Goal: Find specific page/section: Find specific page/section

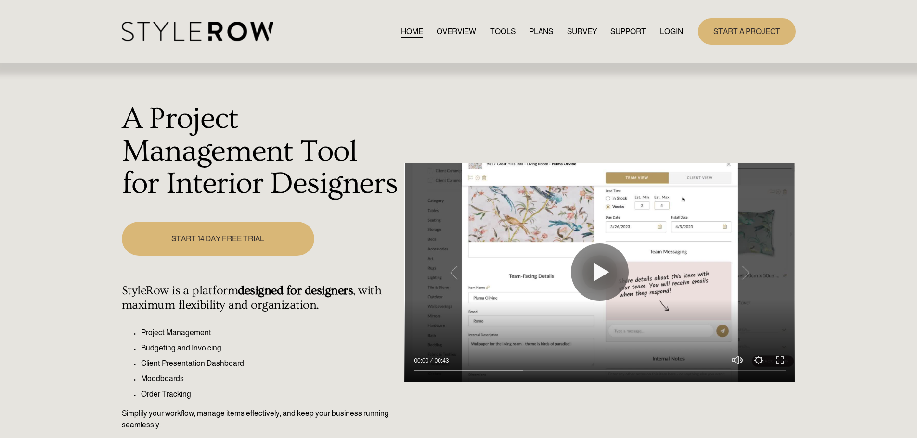
click at [478, 34] on link "LOGIN" at bounding box center [671, 31] width 23 height 13
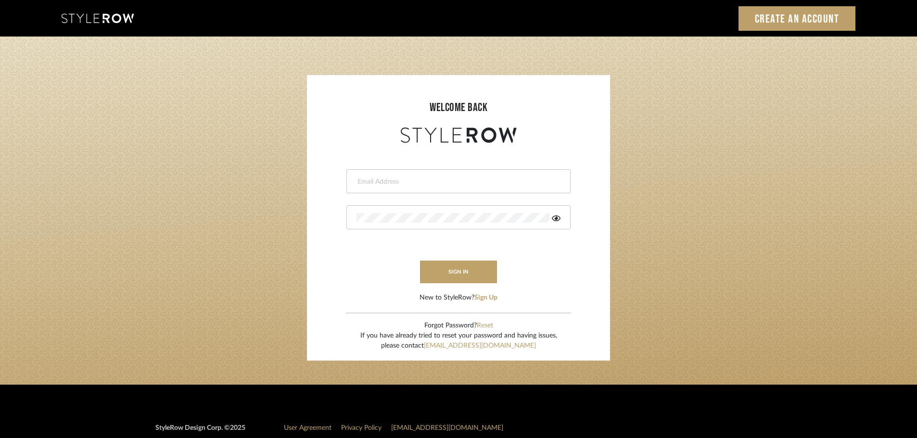
click at [358, 178] on input "email" at bounding box center [458, 182] width 202 height 10
type input "persimmon.design@outlook.com"
click at [435, 269] on button "sign in" at bounding box center [458, 272] width 77 height 23
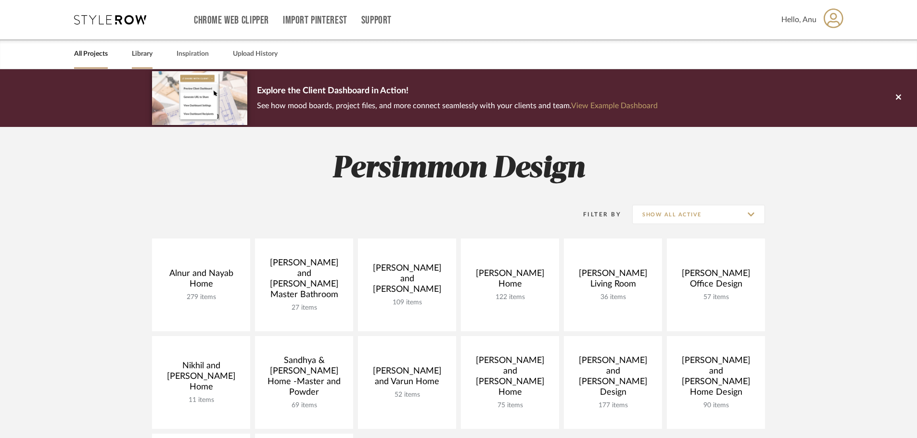
click at [133, 55] on link "Library" at bounding box center [142, 54] width 21 height 13
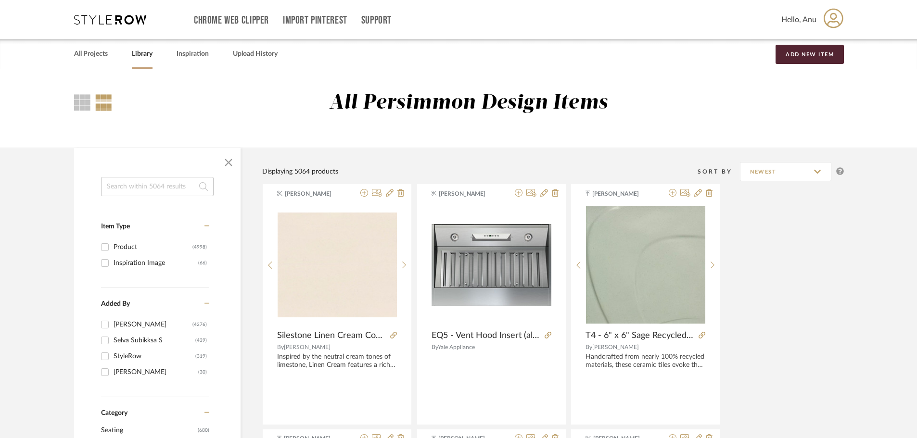
click at [122, 187] on input at bounding box center [157, 186] width 113 height 19
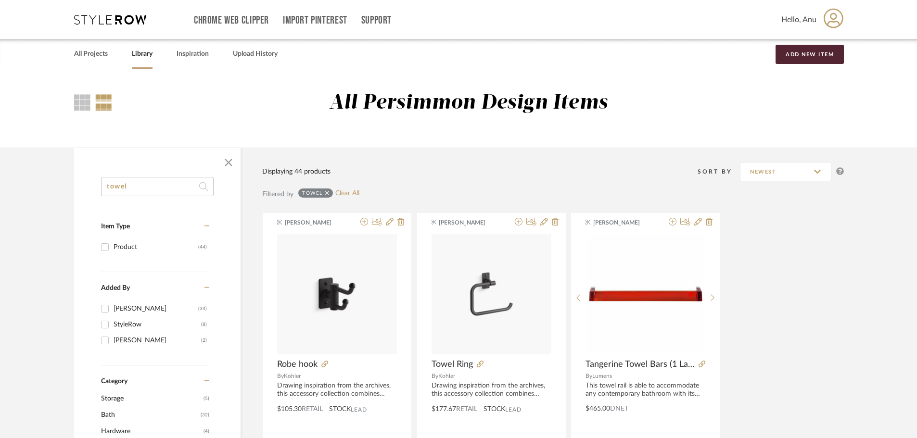
scroll to position [96, 0]
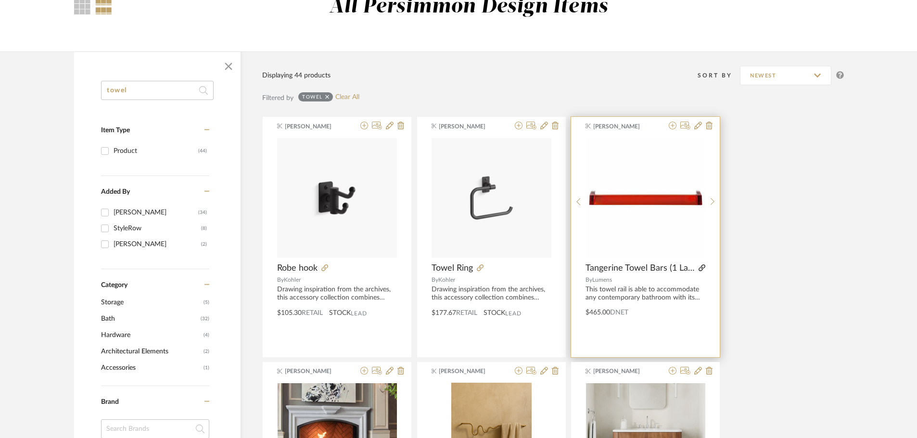
type input "towel"
click at [703, 268] on icon at bounding box center [702, 268] width 7 height 7
